Goal: Transaction & Acquisition: Purchase product/service

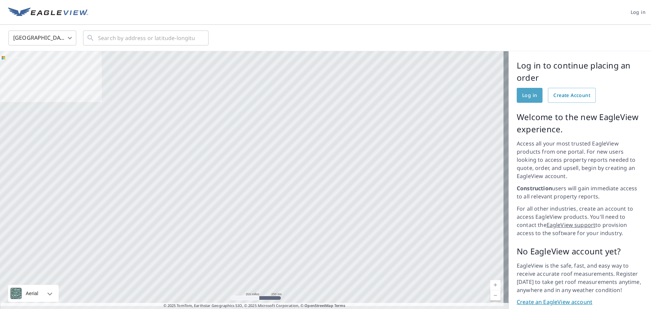
click at [530, 97] on span "Log in" at bounding box center [529, 95] width 15 height 8
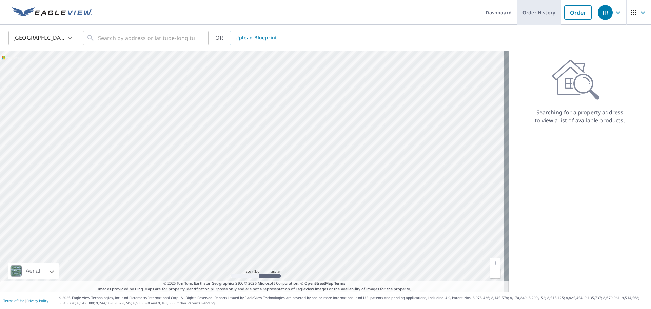
click at [531, 7] on link "Order History" at bounding box center [539, 12] width 44 height 25
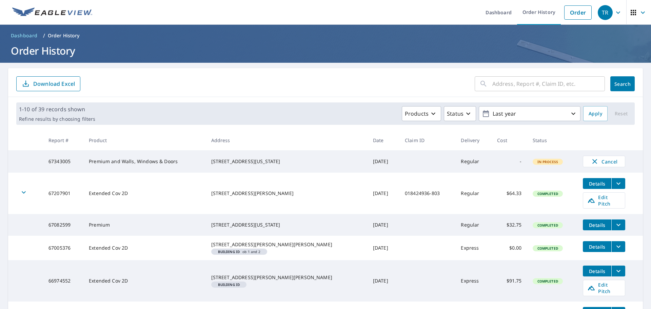
click at [116, 162] on td "Premium and Walls, Windows & Doors" at bounding box center [144, 161] width 122 height 22
click at [78, 164] on td "67343005" at bounding box center [63, 161] width 40 height 22
click at [71, 162] on td "67343005" at bounding box center [63, 161] width 40 height 22
click at [72, 162] on td "67343005" at bounding box center [63, 161] width 40 height 22
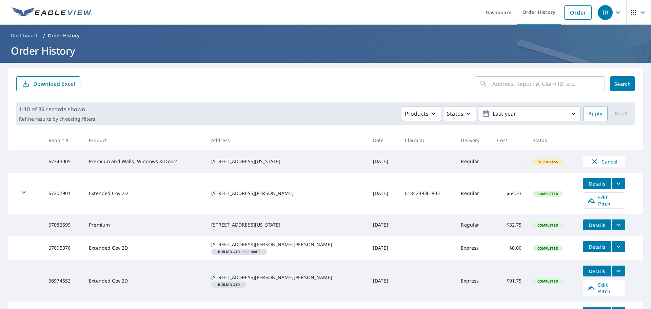
click at [72, 162] on td "67343005" at bounding box center [63, 161] width 40 height 22
click at [411, 165] on td at bounding box center [427, 161] width 56 height 22
click at [534, 161] on span "In Process" at bounding box center [547, 161] width 29 height 5
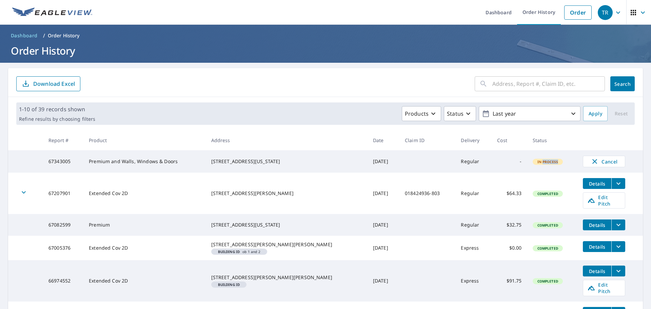
click at [547, 163] on span "In Process" at bounding box center [547, 161] width 29 height 5
click at [63, 163] on td "67343005" at bounding box center [63, 161] width 40 height 22
drag, startPoint x: 158, startPoint y: 145, endPoint x: 146, endPoint y: 137, distance: 14.6
drag, startPoint x: 146, startPoint y: 137, endPoint x: 285, endPoint y: 133, distance: 138.7
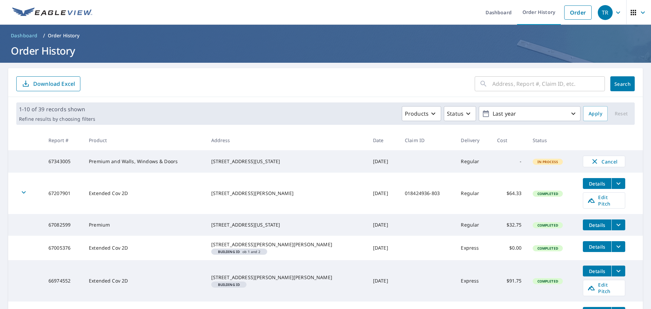
click at [285, 133] on th "Address" at bounding box center [287, 140] width 162 height 20
click at [509, 86] on input "text" at bounding box center [548, 83] width 113 height 19
type input "615 N. bEAR pAW LN. COLORADO sPRINGS, CO. 80906"
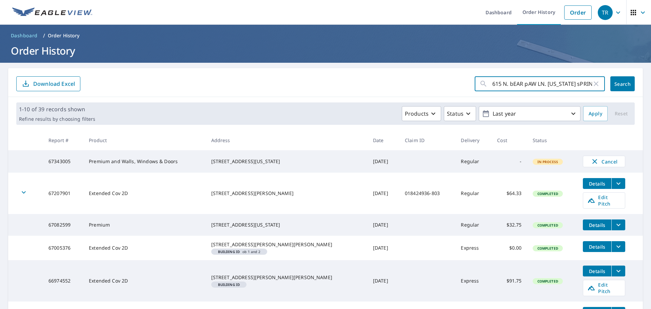
click at [619, 85] on span "Search" at bounding box center [623, 84] width 14 height 6
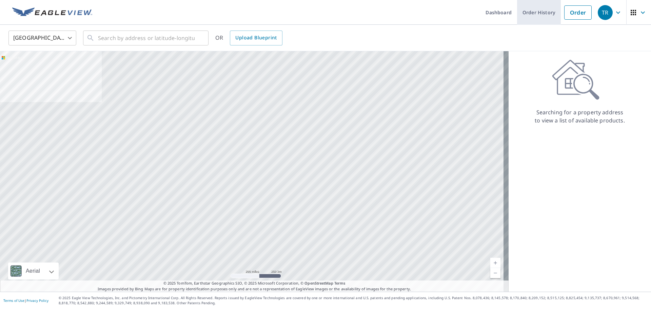
click at [534, 15] on link "Order History" at bounding box center [539, 12] width 44 height 25
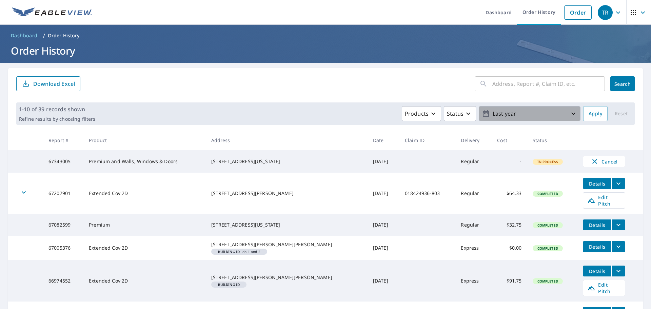
click at [569, 113] on icon "button" at bounding box center [573, 114] width 8 height 8
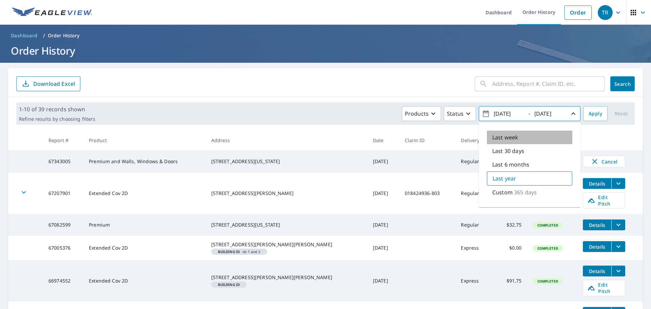
click at [507, 141] on p "Last week" at bounding box center [505, 137] width 26 height 8
type input "2025/09/02"
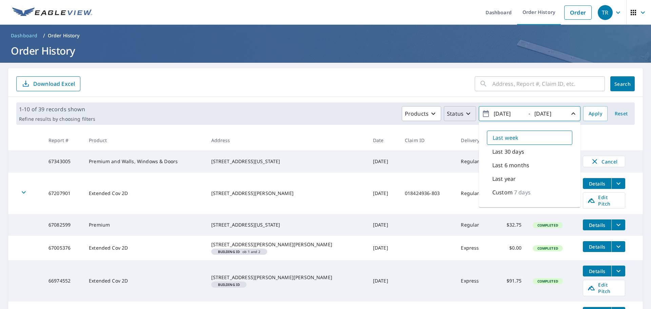
click at [466, 114] on icon "button" at bounding box center [468, 114] width 4 height 2
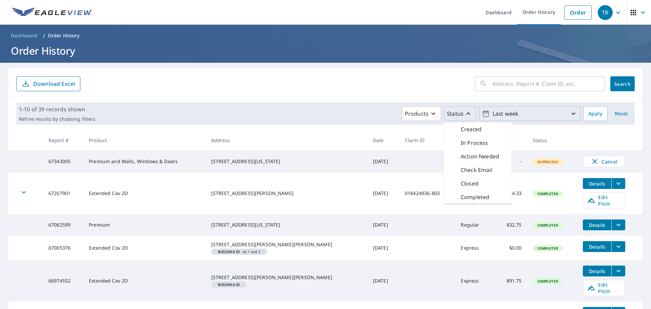
click at [474, 142] on p "In Process" at bounding box center [474, 143] width 27 height 8
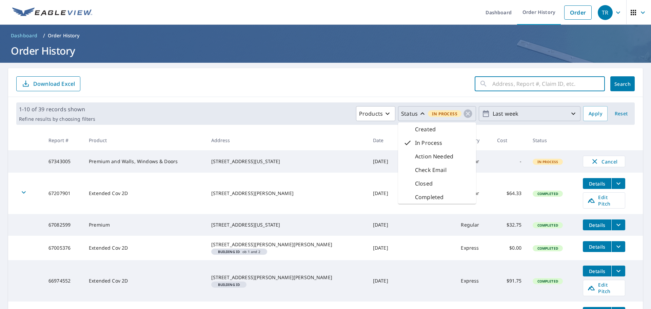
click at [509, 83] on input "text" at bounding box center [548, 83] width 113 height 19
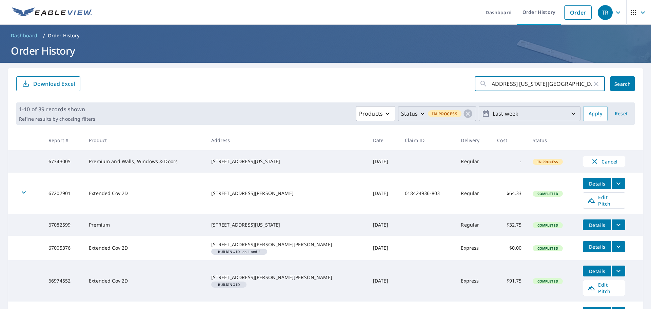
scroll to position [0, 27]
type input "615 N. Bear Paw Ln. Colorado Springs, CO. 80906"
click at [619, 83] on span "Search" at bounding box center [623, 84] width 14 height 6
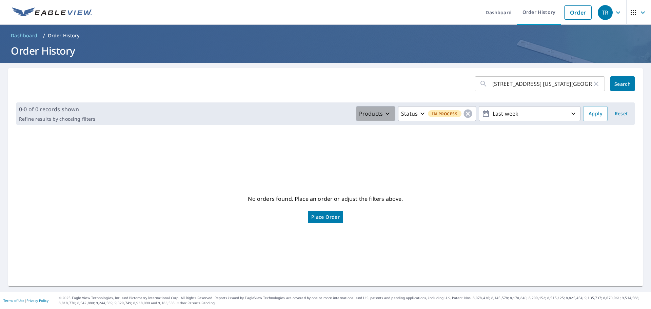
click at [385, 115] on icon "button" at bounding box center [387, 114] width 4 height 2
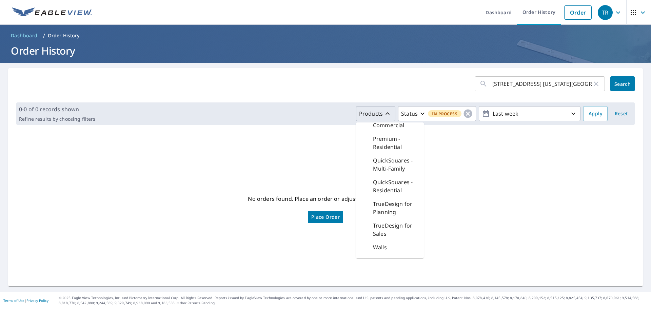
scroll to position [263, 0]
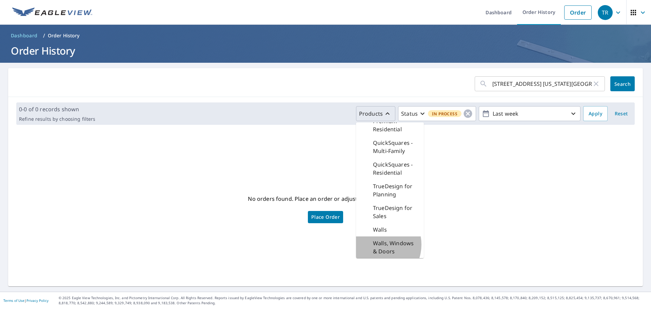
click at [374, 244] on p "Walls, Windows & Doors" at bounding box center [395, 247] width 45 height 16
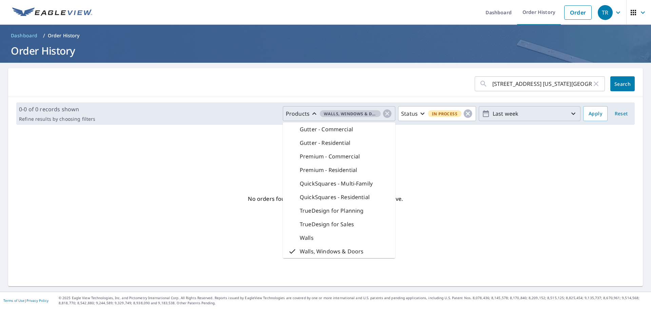
click at [569, 112] on icon "button" at bounding box center [573, 114] width 8 height 8
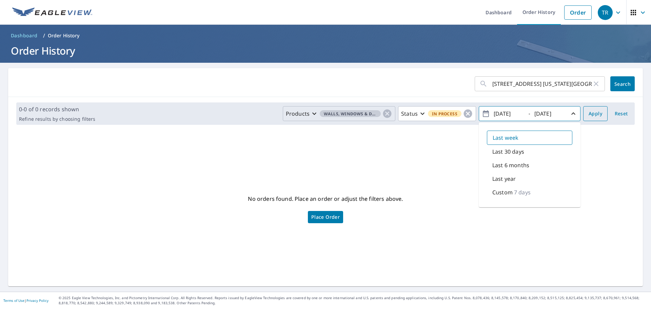
click at [589, 111] on span "Apply" at bounding box center [596, 114] width 14 height 8
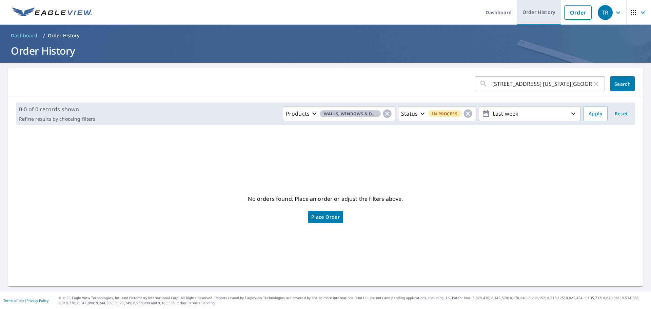
click at [530, 13] on link "Order History" at bounding box center [539, 12] width 44 height 25
click at [535, 11] on link "Order History" at bounding box center [539, 12] width 44 height 25
click at [618, 85] on span "Search" at bounding box center [623, 84] width 14 height 6
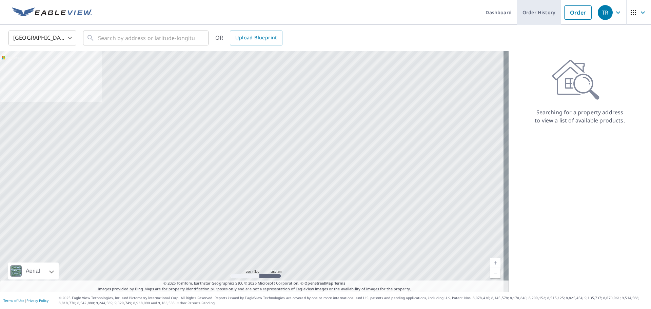
click at [544, 12] on link "Order History" at bounding box center [539, 12] width 44 height 25
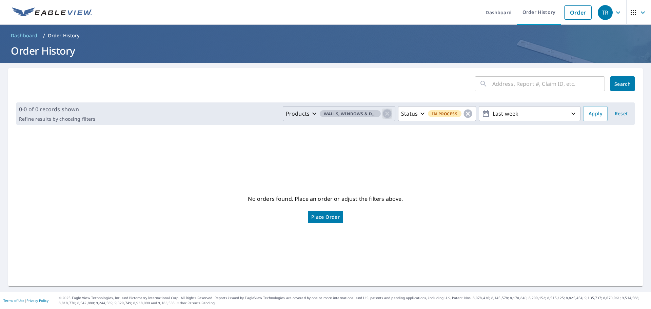
click at [383, 112] on icon "button" at bounding box center [387, 114] width 8 height 8
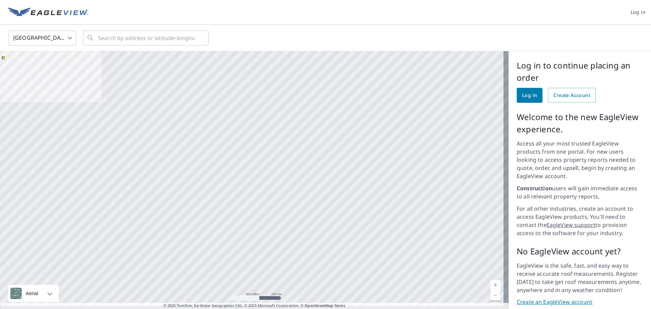
click at [529, 92] on span "Log in" at bounding box center [529, 95] width 15 height 8
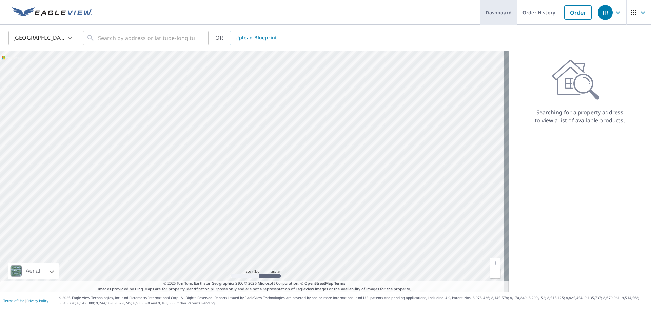
click at [488, 10] on link "Dashboard" at bounding box center [498, 12] width 37 height 25
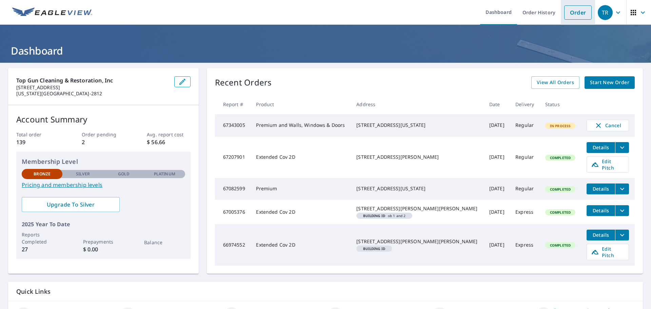
click at [572, 13] on link "Order" at bounding box center [577, 12] width 27 height 14
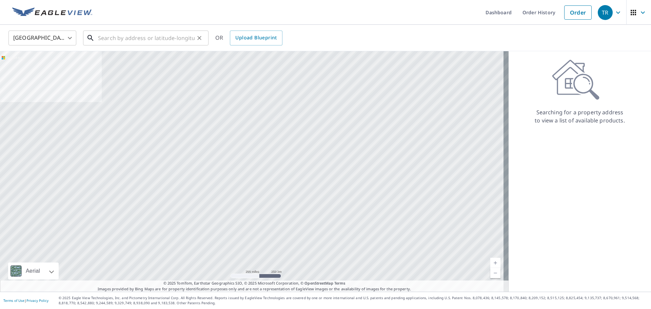
click at [119, 40] on input "text" at bounding box center [146, 37] width 97 height 19
type input "1"
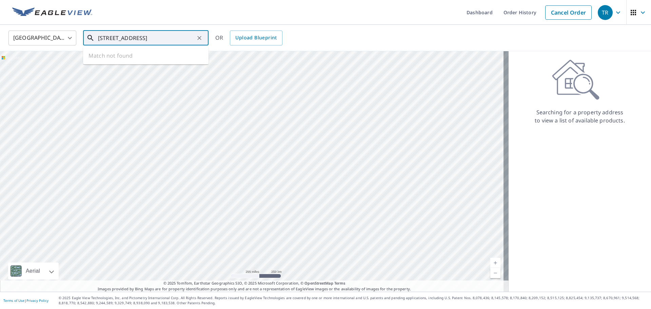
click at [135, 39] on input "917 1/2 Cheyenne BLVD. 80905" at bounding box center [146, 37] width 97 height 19
drag, startPoint x: 117, startPoint y: 37, endPoint x: 109, endPoint y: 36, distance: 8.2
click at [109, 36] on input "917 1/2 Cheyenne BLVD. 80905" at bounding box center [146, 37] width 97 height 19
click at [135, 56] on span "917 Cheyenne Blvd" at bounding box center [150, 58] width 106 height 8
type input "917 Cheyenne Blvd Colorado Springs, CO 80905"
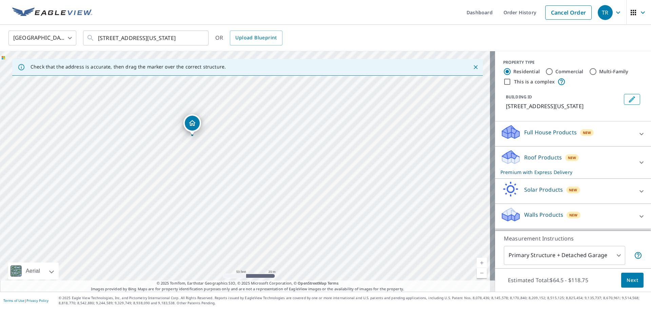
drag, startPoint x: 216, startPoint y: 146, endPoint x: 275, endPoint y: 197, distance: 77.7
click at [275, 197] on div "917 Cheyenne Blvd Colorado Springs, CO 80905" at bounding box center [247, 171] width 495 height 240
drag, startPoint x: 200, startPoint y: 122, endPoint x: 194, endPoint y: 171, distance: 48.5
drag, startPoint x: 230, startPoint y: 142, endPoint x: 241, endPoint y: 176, distance: 35.6
click at [241, 176] on div "917 Cheyenne Blvd Colorado Springs, CO 80905" at bounding box center [247, 171] width 495 height 240
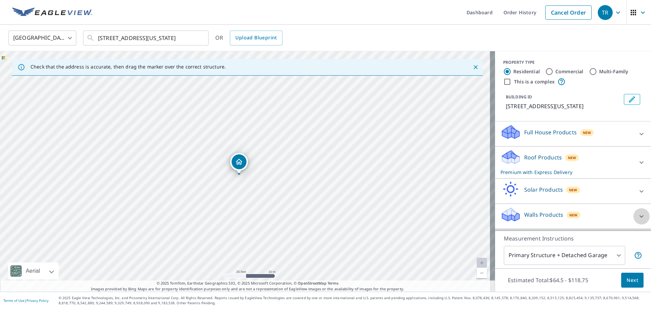
click at [637, 220] on icon at bounding box center [641, 216] width 8 height 8
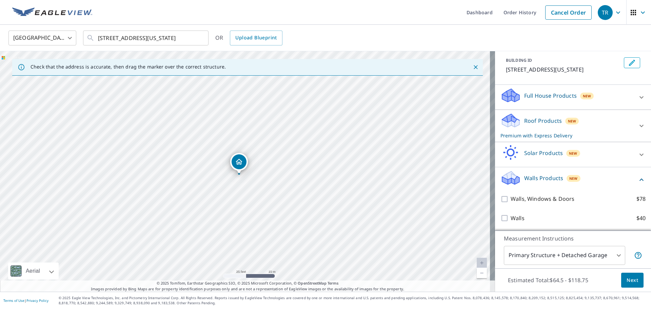
scroll to position [45, 0]
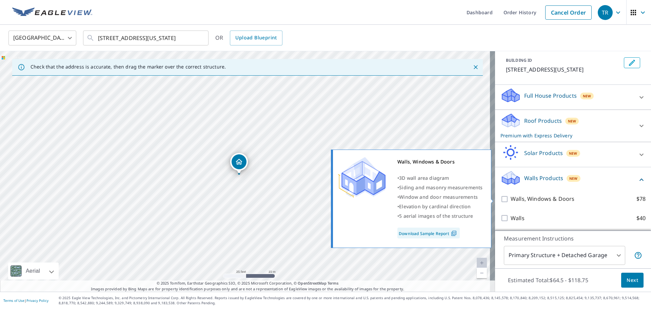
click at [500, 200] on input "Walls, Windows & Doors $78" at bounding box center [505, 199] width 10 height 8
checkbox input "true"
type input "8"
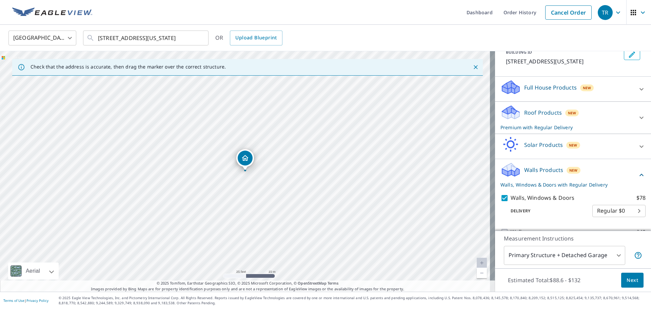
click at [627, 279] on span "Next" at bounding box center [633, 280] width 12 height 8
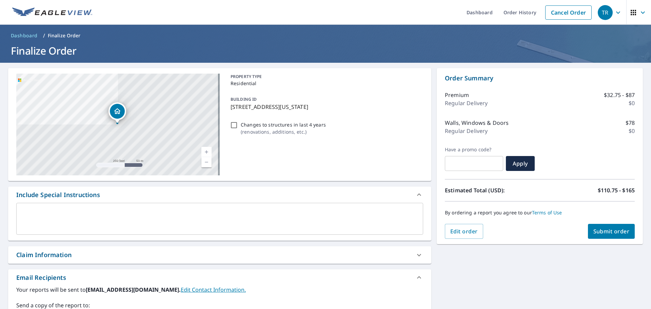
click at [613, 228] on span "Submit order" at bounding box center [611, 230] width 36 height 7
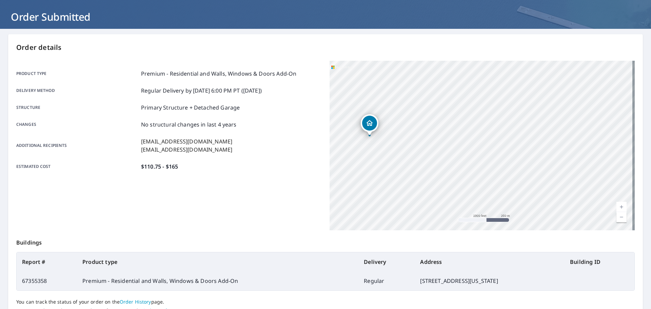
scroll to position [90, 0]
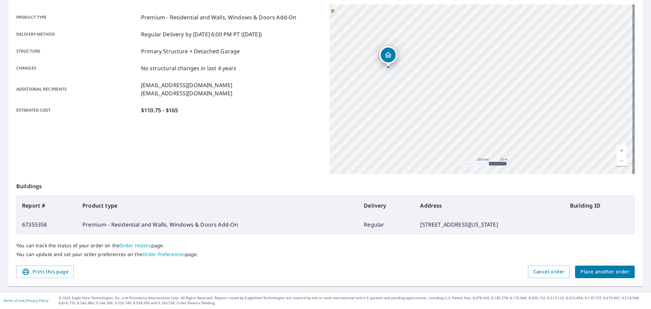
drag, startPoint x: 374, startPoint y: 109, endPoint x: 413, endPoint y: 195, distance: 94.3
click at [413, 195] on div "Order details Product type Premium - Residential and Walls, Windows & Doors Add…" at bounding box center [325, 132] width 635 height 308
drag, startPoint x: 422, startPoint y: 147, endPoint x: 475, endPoint y: 205, distance: 78.2
click at [475, 205] on div "Order details Product type Premium - Residential and Walls, Windows & Doors Add…" at bounding box center [325, 132] width 635 height 308
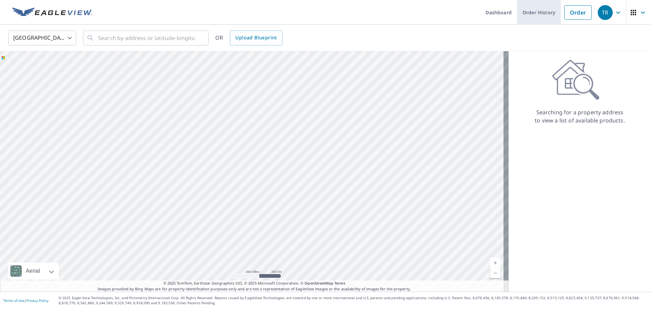
click at [539, 16] on link "Order History" at bounding box center [539, 12] width 44 height 25
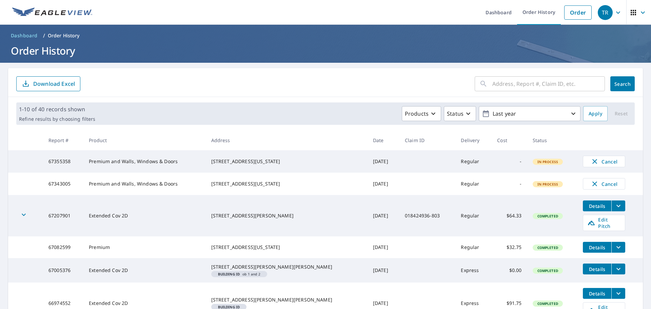
drag, startPoint x: 286, startPoint y: 191, endPoint x: 220, endPoint y: 184, distance: 66.4
click at [220, 184] on div "[STREET_ADDRESS][US_STATE]" at bounding box center [286, 183] width 151 height 7
copy div "[STREET_ADDRESS][US_STATE]"
click at [499, 81] on input "text" at bounding box center [548, 83] width 113 height 19
paste input "[STREET_ADDRESS][US_STATE]"
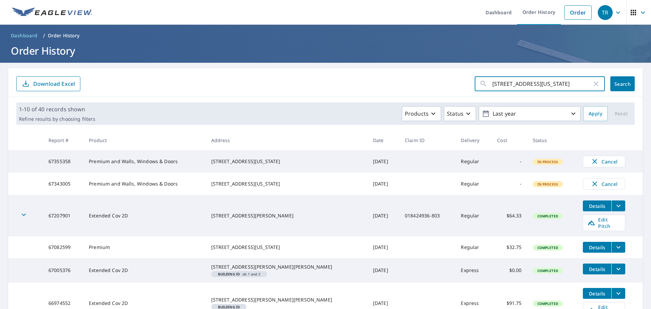
scroll to position [0, 23]
type input "[STREET_ADDRESS][US_STATE]"
click at [616, 82] on span "Search" at bounding box center [623, 84] width 14 height 6
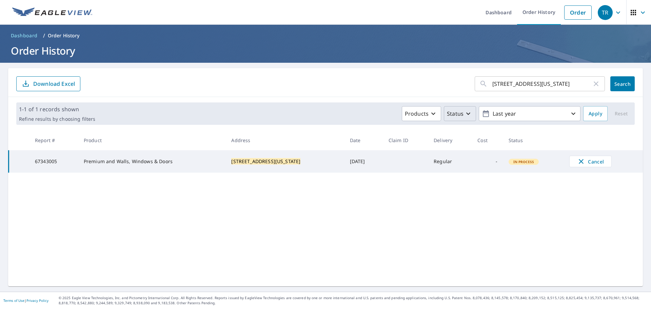
click at [464, 113] on icon "button" at bounding box center [468, 114] width 8 height 8
click at [558, 134] on th "Status" at bounding box center [533, 140] width 61 height 20
click at [63, 35] on p "Order History" at bounding box center [64, 35] width 32 height 7
